Goal: Task Accomplishment & Management: Manage account settings

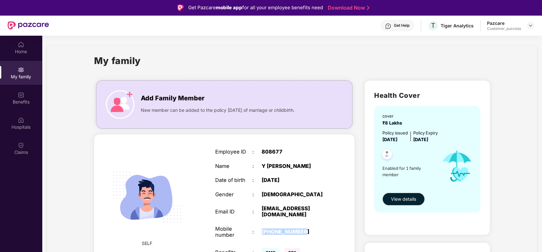
scroll to position [65, 0]
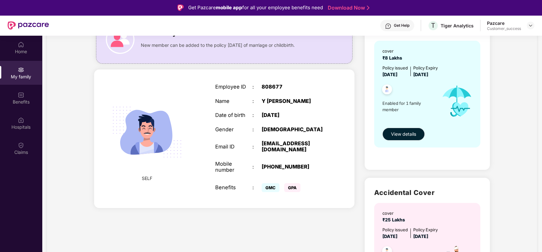
click at [84, 83] on div "My family Add Family Member New member can be added to the policy [DATE] of mar…" at bounding box center [292, 164] width 490 height 366
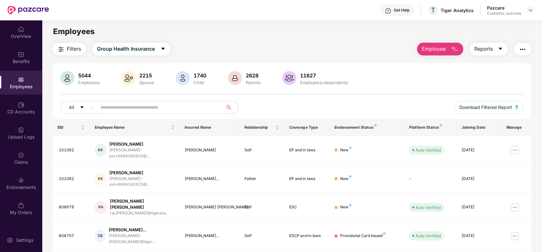
click at [120, 102] on input "text" at bounding box center [158, 107] width 114 height 10
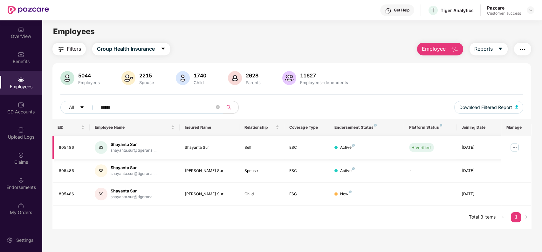
type input "******"
click at [512, 143] on img at bounding box center [515, 147] width 10 height 10
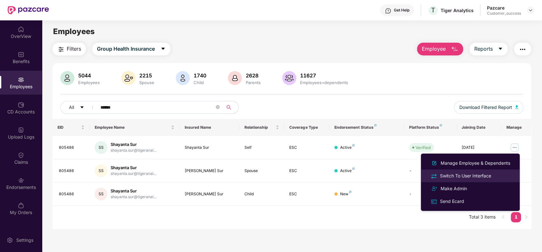
click at [489, 170] on li "Switch To User Interface" at bounding box center [470, 175] width 99 height 13
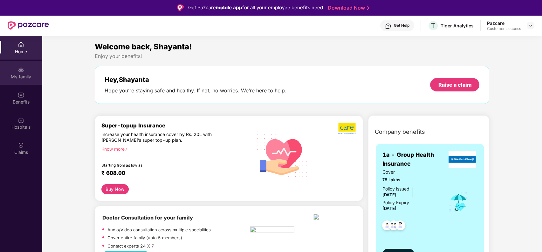
click at [22, 74] on div "My family" at bounding box center [21, 76] width 42 height 6
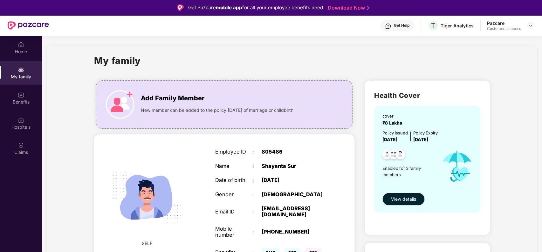
scroll to position [61, 0]
